Goal: Task Accomplishment & Management: Manage account settings

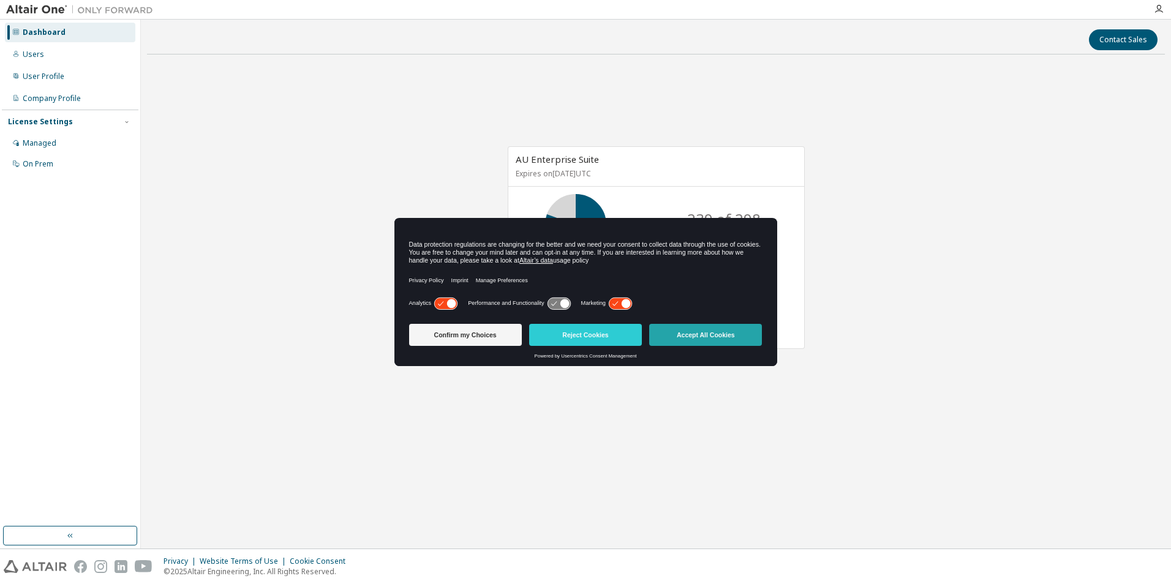
click at [704, 334] on button "Accept All Cookies" at bounding box center [705, 335] width 113 height 22
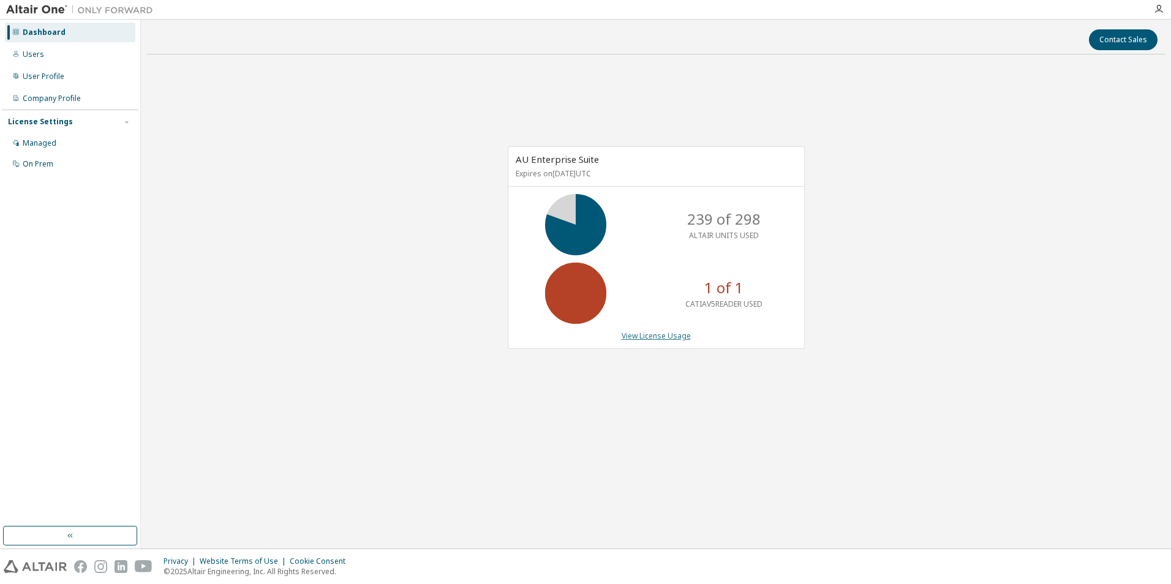
click at [657, 336] on link "View License Usage" at bounding box center [655, 336] width 69 height 10
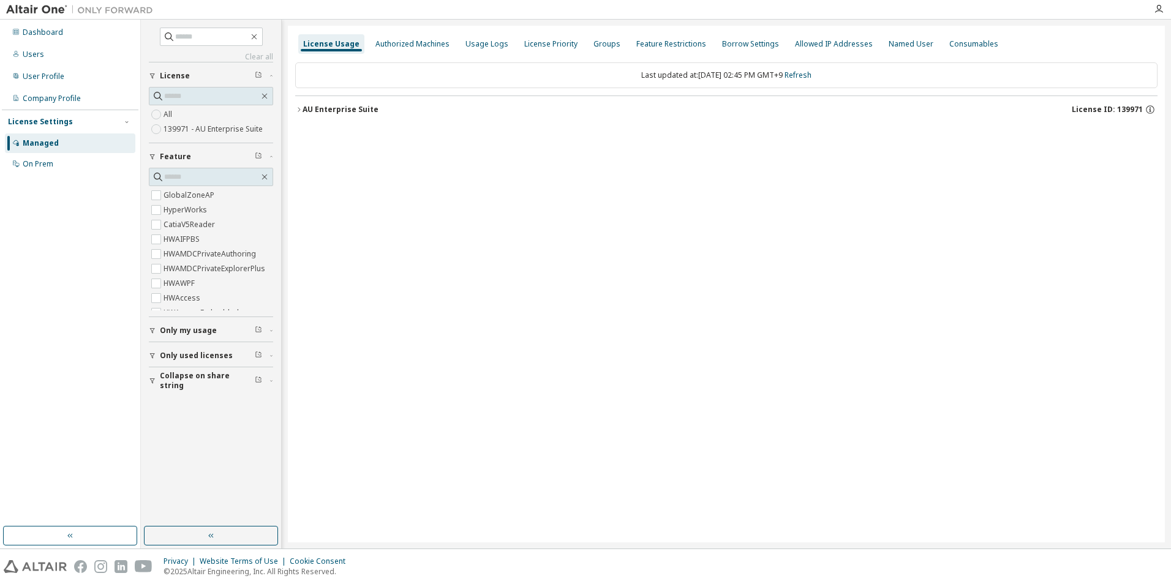
click at [297, 109] on icon "button" at bounding box center [298, 109] width 7 height 7
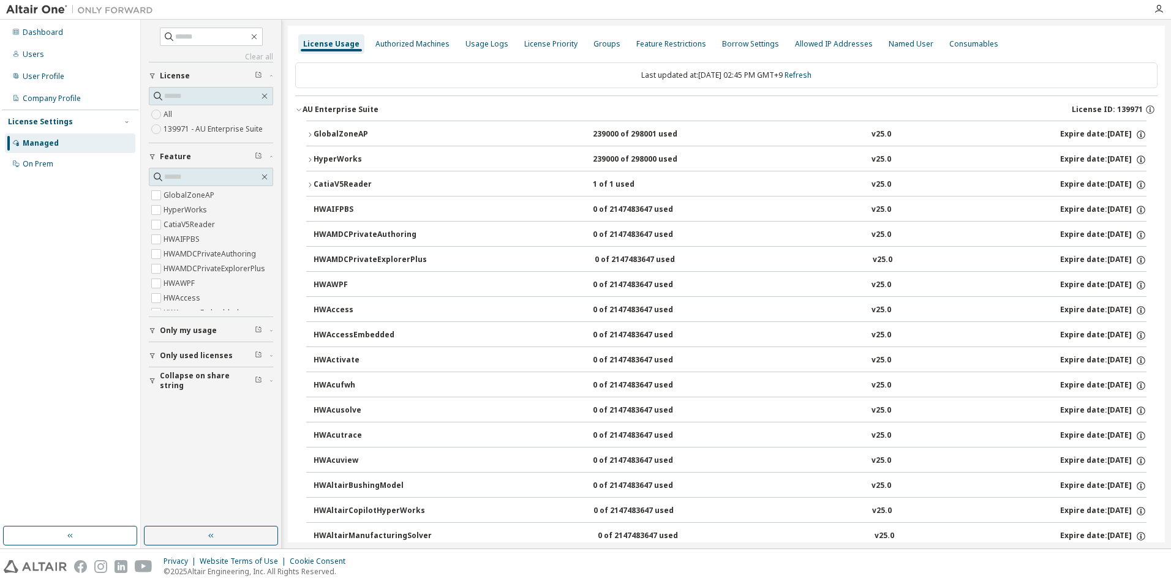
click at [313, 182] on icon "button" at bounding box center [309, 184] width 7 height 7
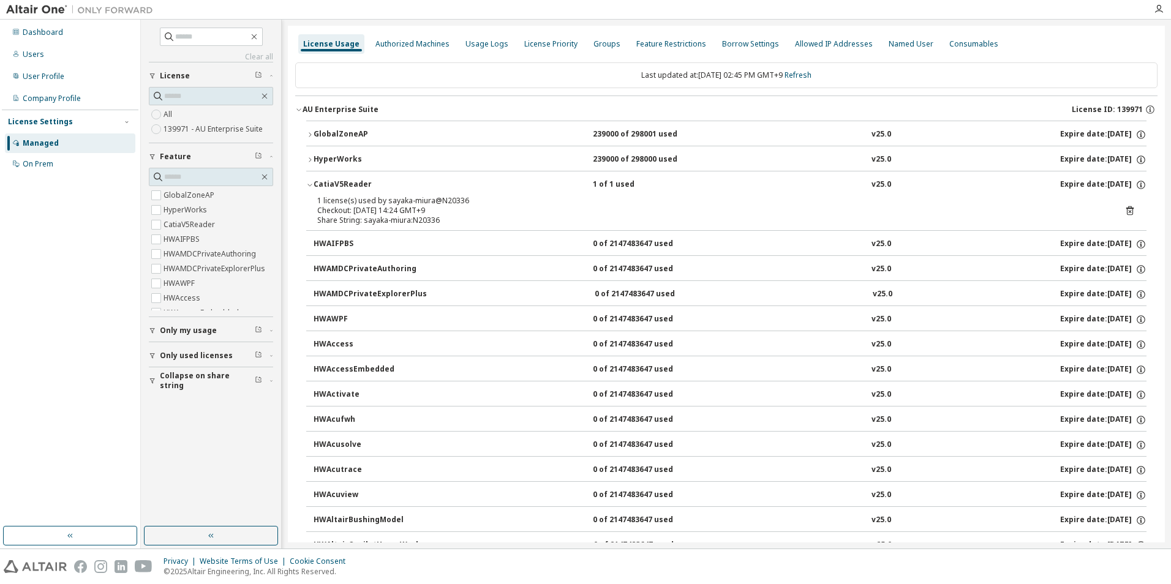
click at [1126, 211] on icon at bounding box center [1129, 210] width 7 height 9
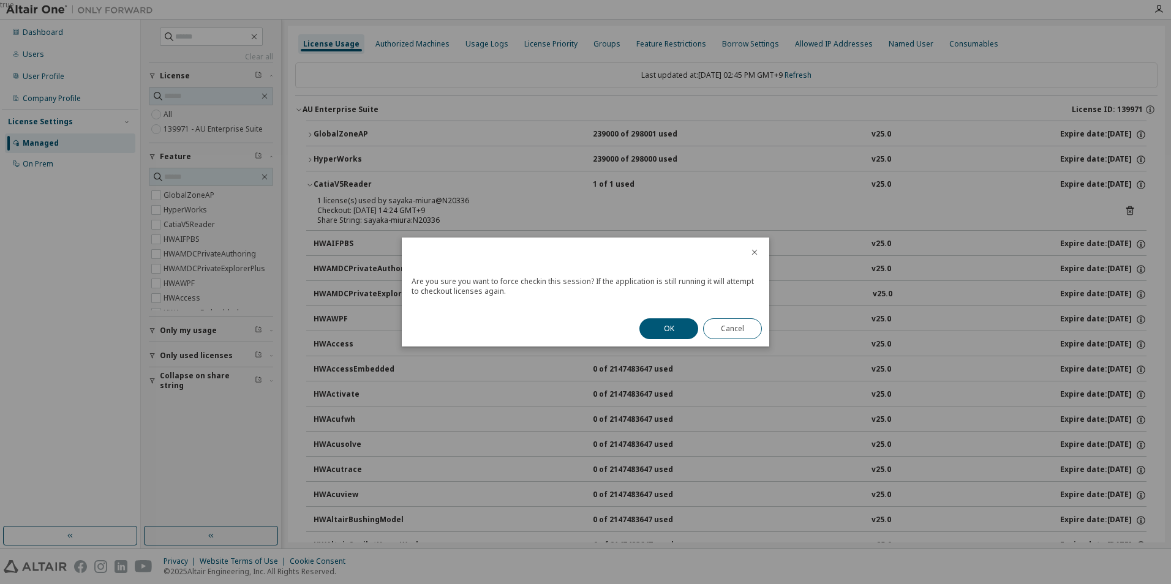
click at [667, 328] on button "OK" at bounding box center [668, 328] width 59 height 21
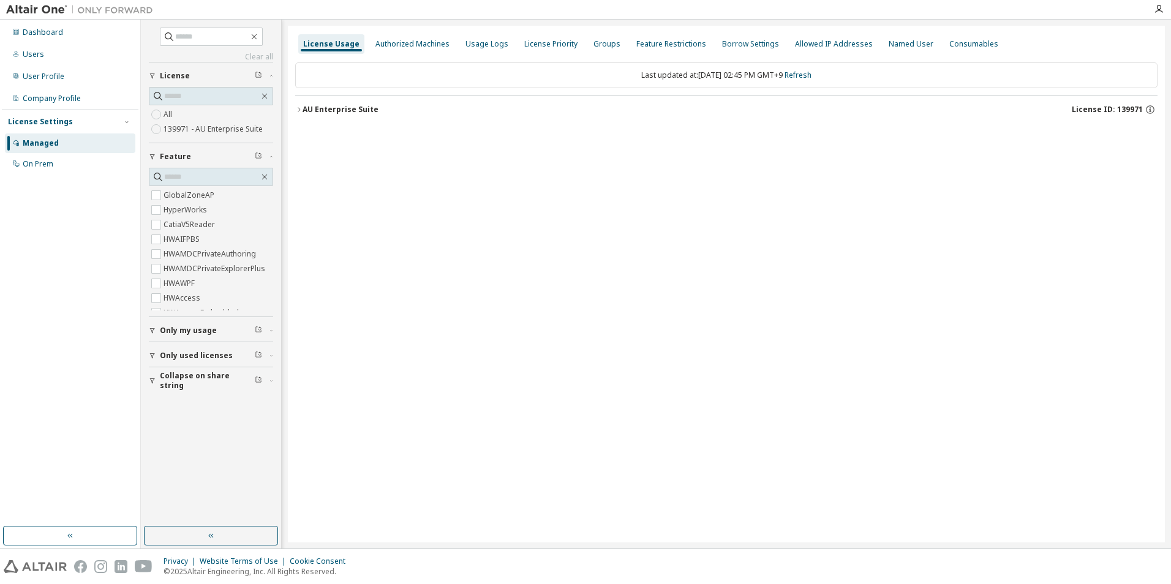
click at [302, 111] on icon "button" at bounding box center [298, 109] width 7 height 7
